Goal: Task Accomplishment & Management: Use online tool/utility

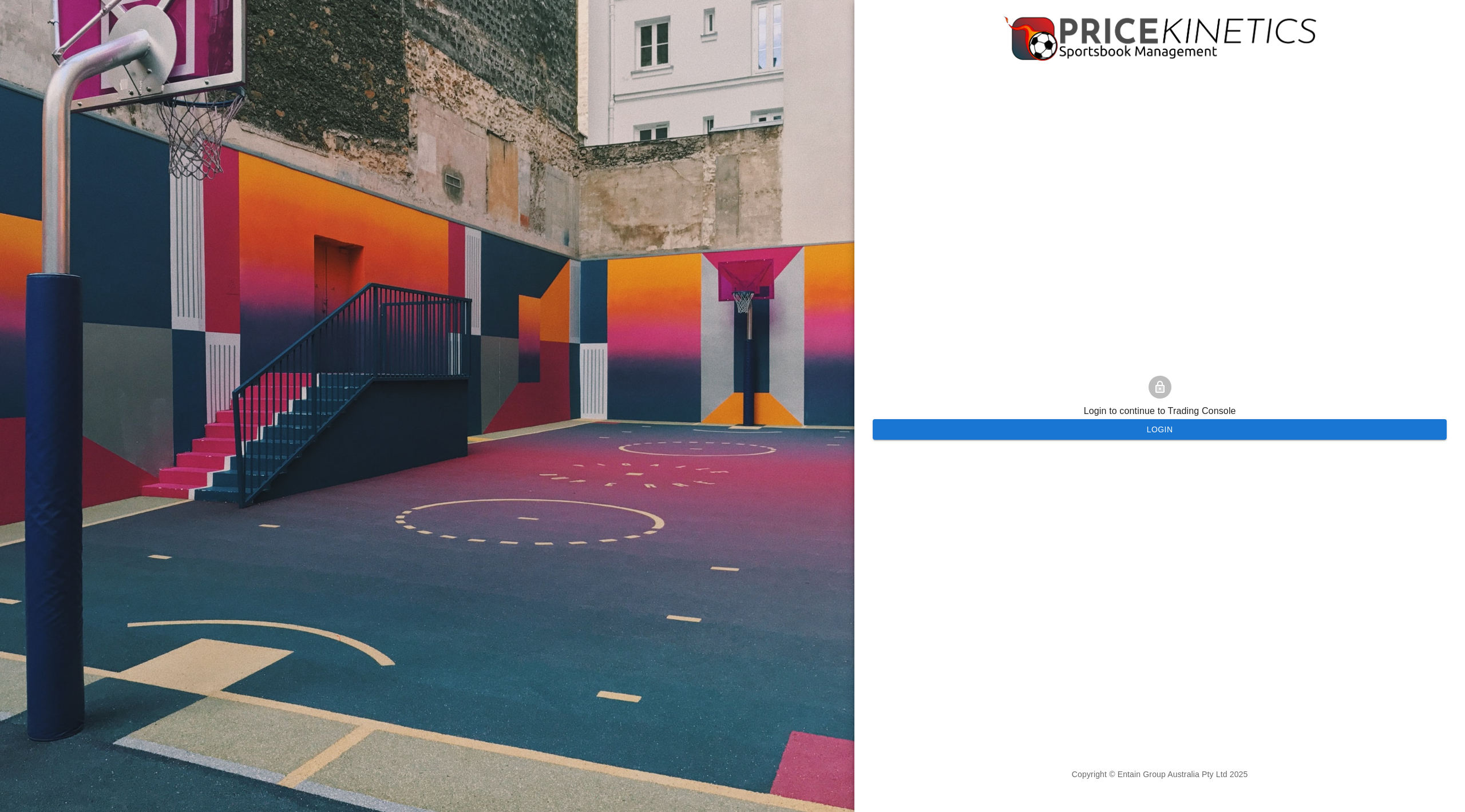
click at [1005, 434] on button "Login" at bounding box center [1159, 430] width 574 height 21
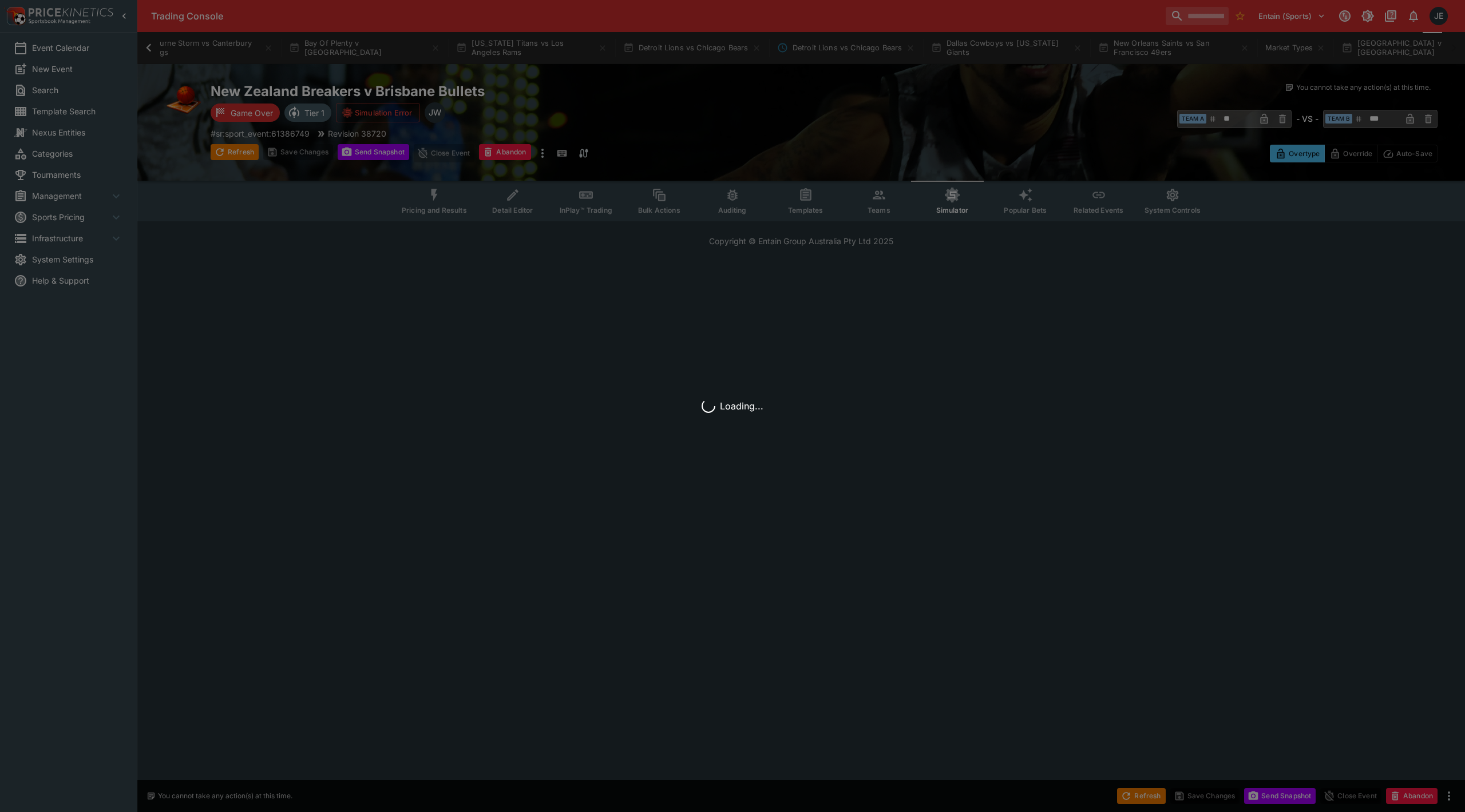
scroll to position [0, 852]
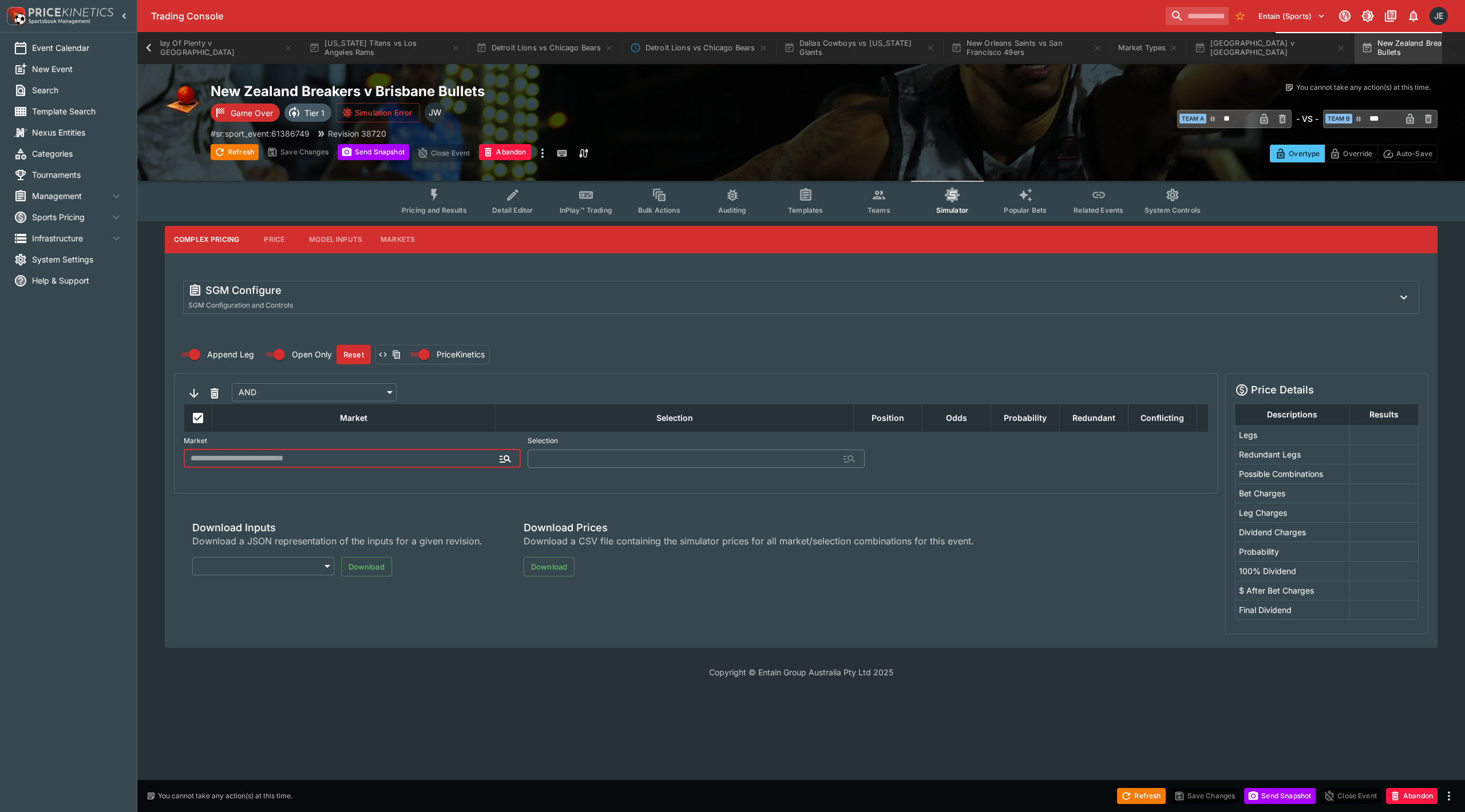
type input "**********"
